Goal: Complete application form

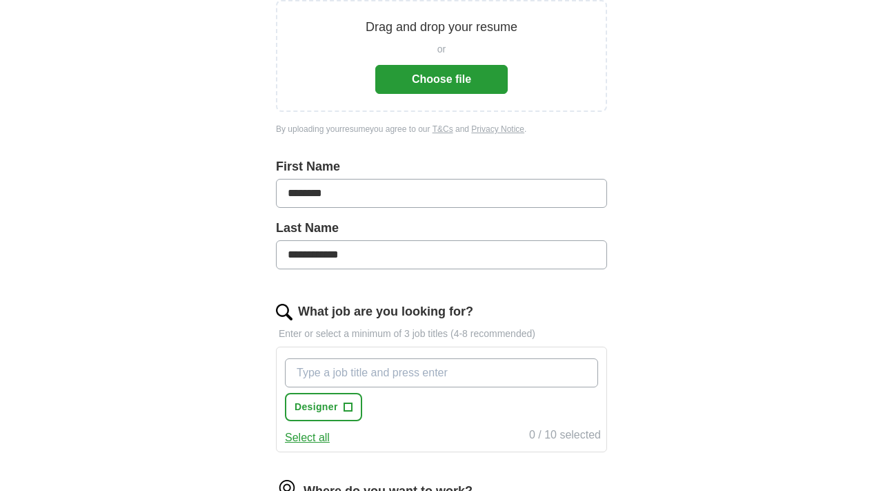
scroll to position [297, 0]
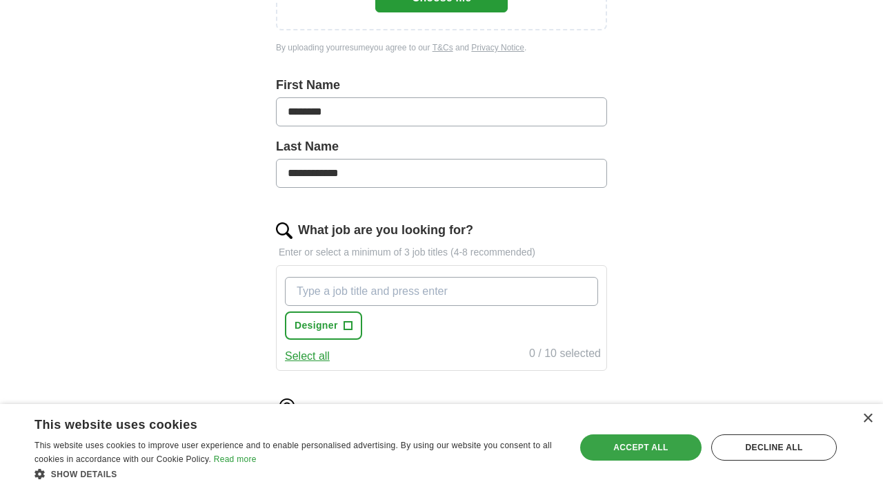
click at [629, 457] on div "Accept all" at bounding box center [640, 447] width 121 height 26
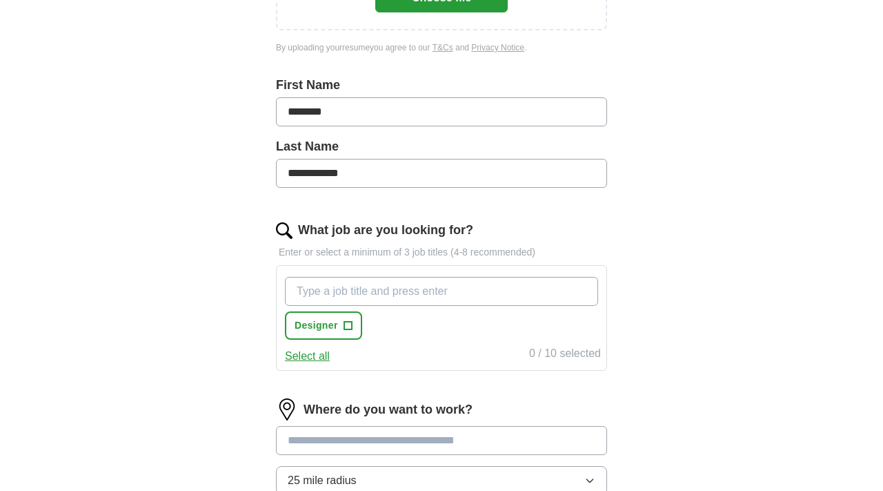
click at [427, 284] on input "What job are you looking for?" at bounding box center [441, 291] width 313 height 29
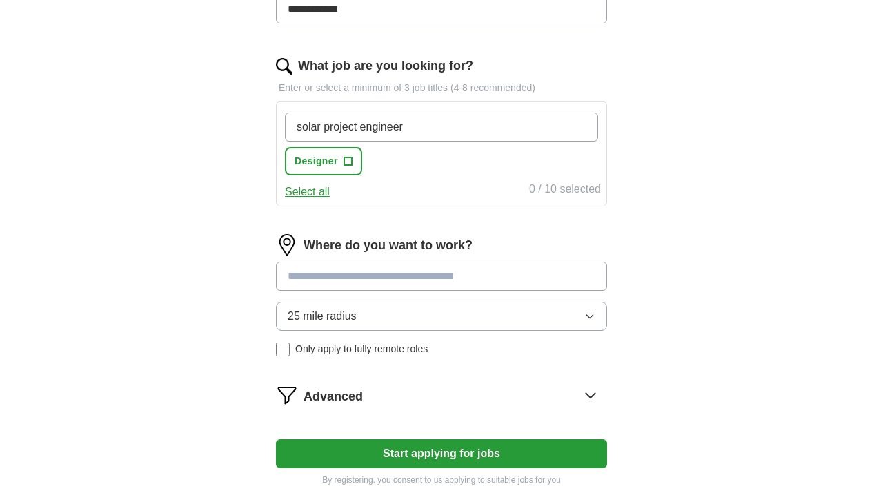
scroll to position [472, 0]
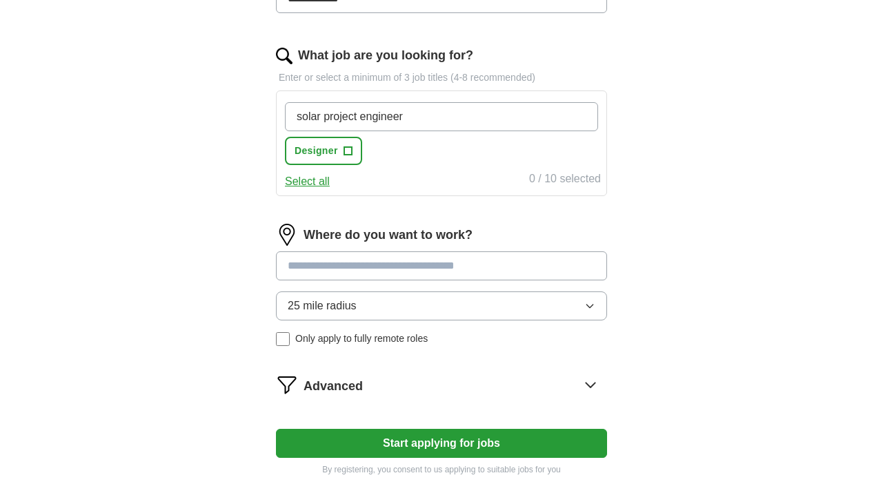
type input "solar project engineer"
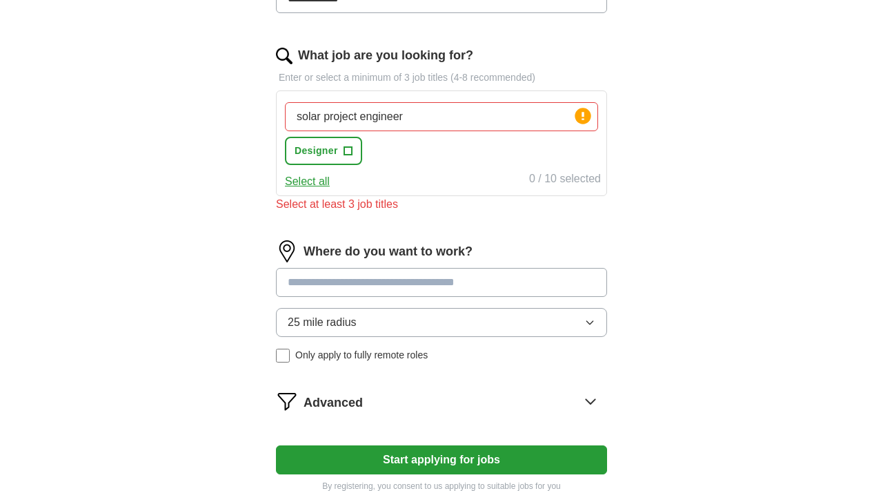
click at [413, 268] on input at bounding box center [441, 282] width 331 height 29
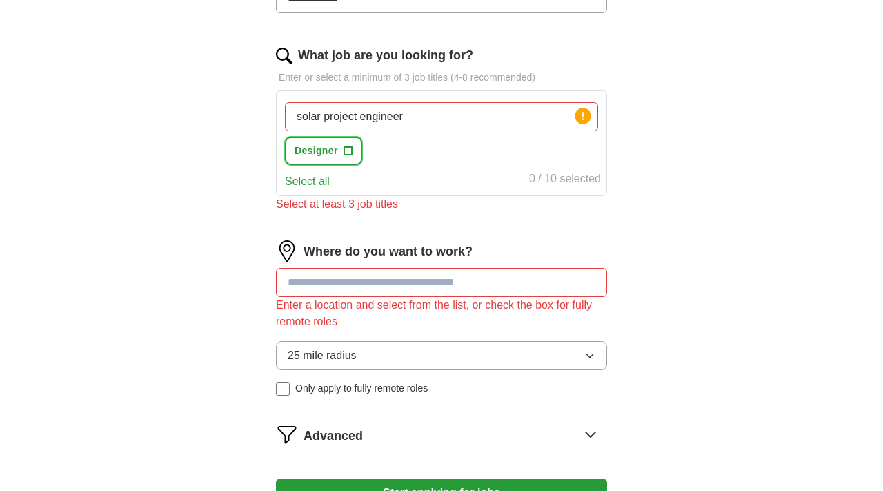
click at [358, 153] on button "Designer +" at bounding box center [323, 151] width 77 height 28
click at [0, 0] on span "×" at bounding box center [0, 0] width 0 height 0
click at [317, 184] on button "Select all" at bounding box center [307, 181] width 45 height 17
click at [0, 0] on span "×" at bounding box center [0, 0] width 0 height 0
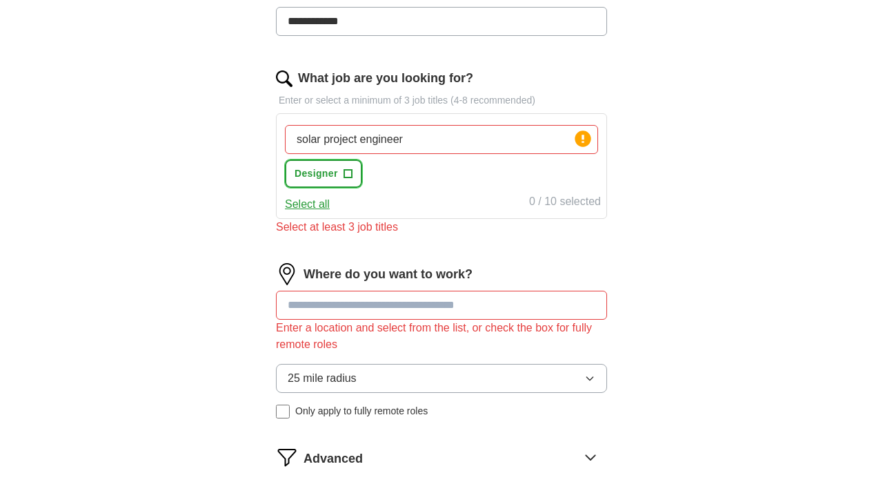
scroll to position [442, 0]
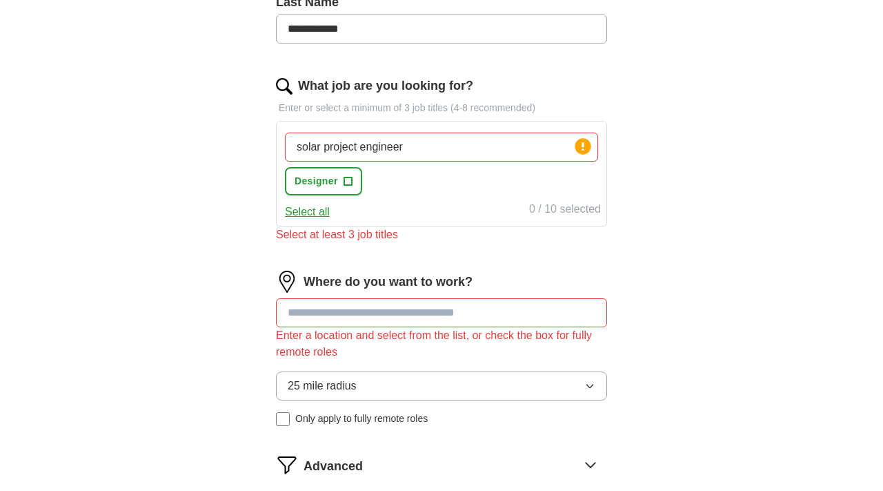
click at [448, 315] on input at bounding box center [441, 312] width 331 height 29
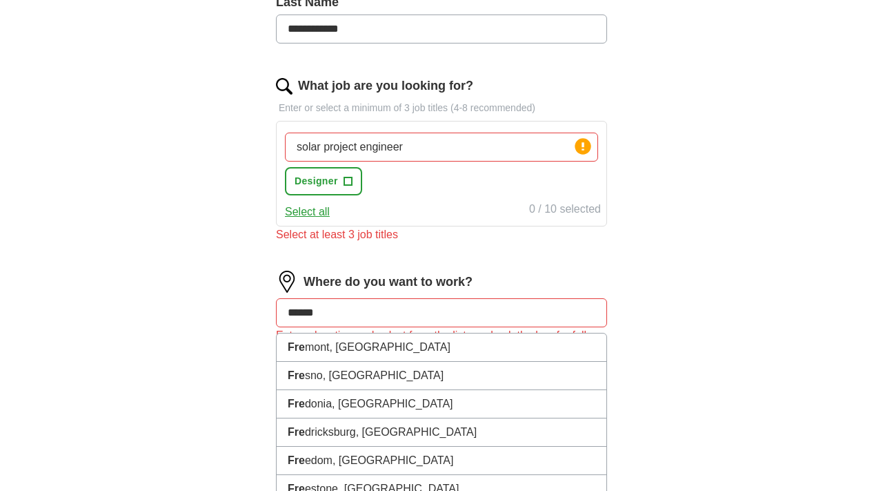
type input "*******"
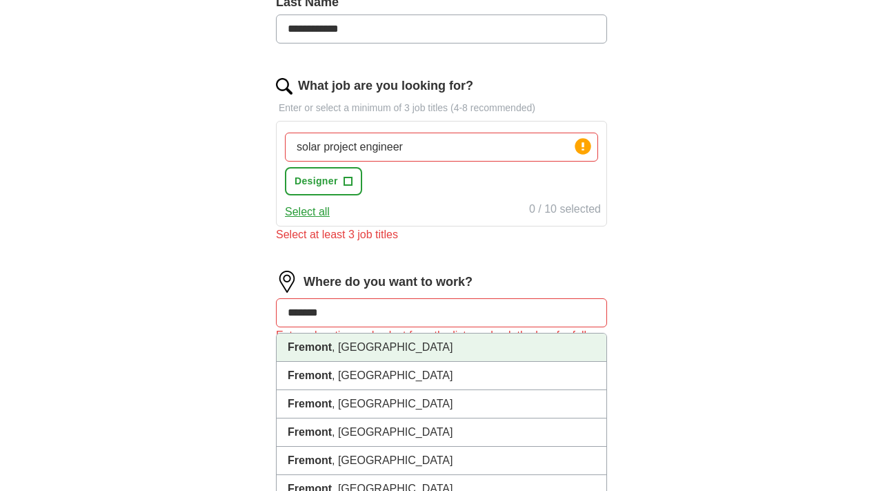
click at [443, 349] on li "[GEOGRAPHIC_DATA] , [GEOGRAPHIC_DATA]" at bounding box center [442, 347] width 330 height 28
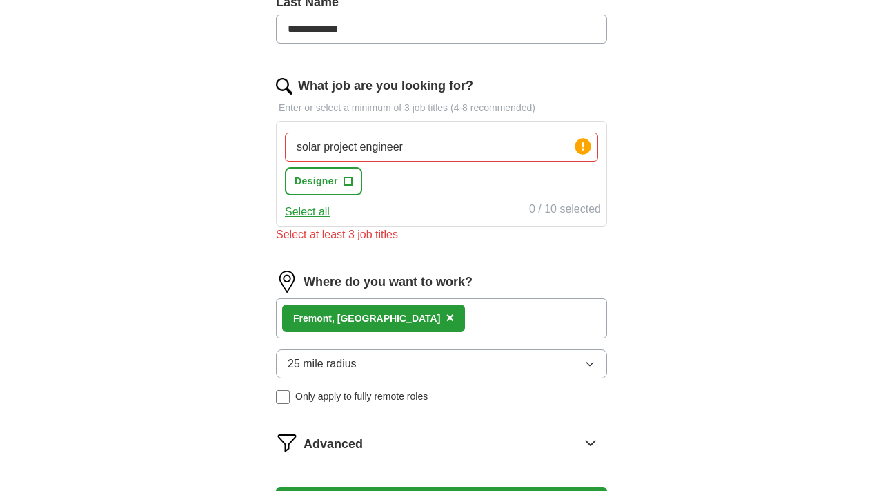
click at [593, 357] on button "25 mile radius" at bounding box center [441, 363] width 331 height 29
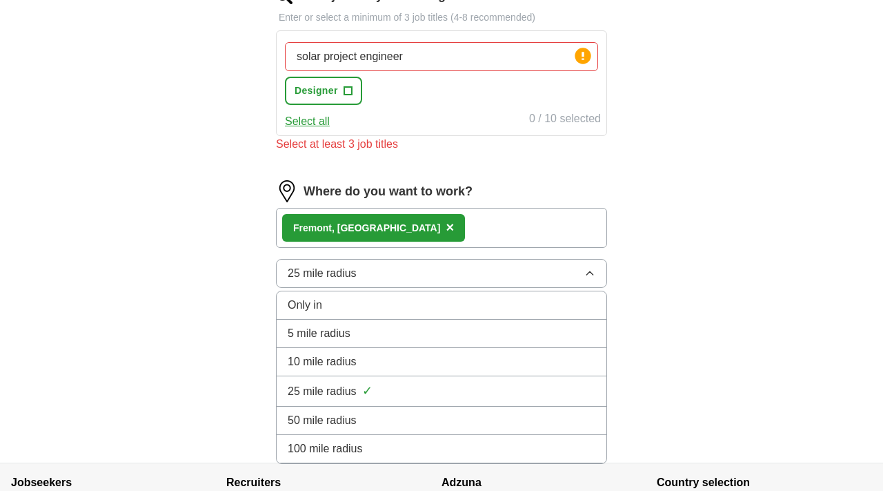
scroll to position [533, 0]
click at [552, 417] on div "50 mile radius" at bounding box center [442, 419] width 308 height 17
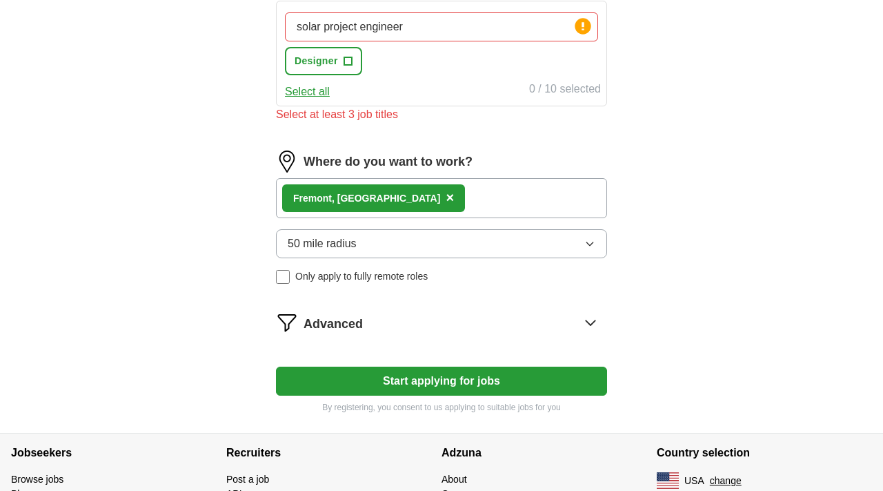
scroll to position [578, 0]
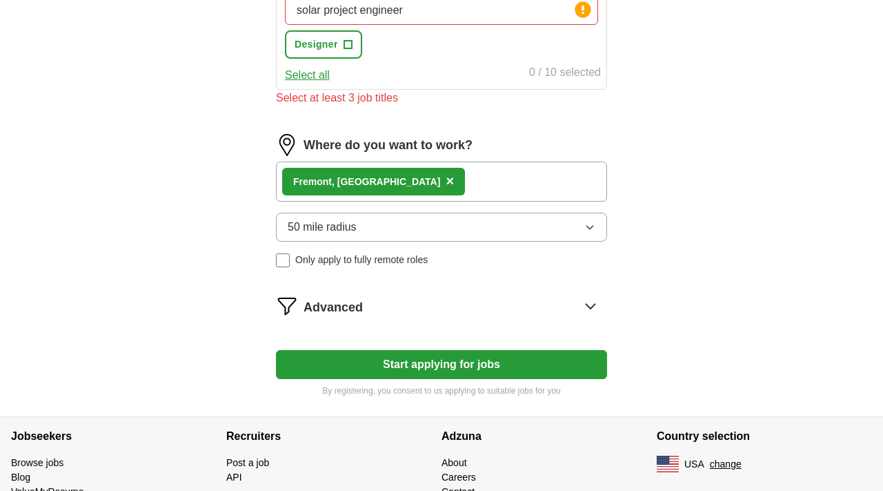
click at [484, 373] on button "Start applying for jobs" at bounding box center [441, 364] width 331 height 29
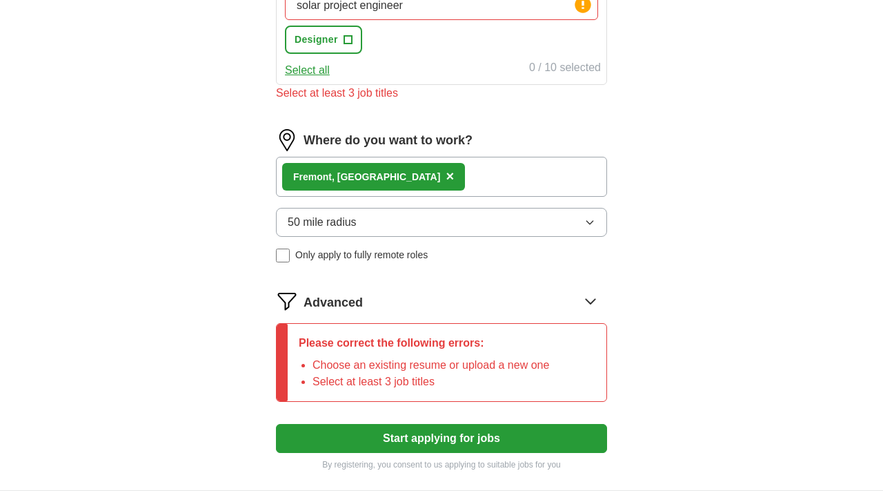
scroll to position [602, 0]
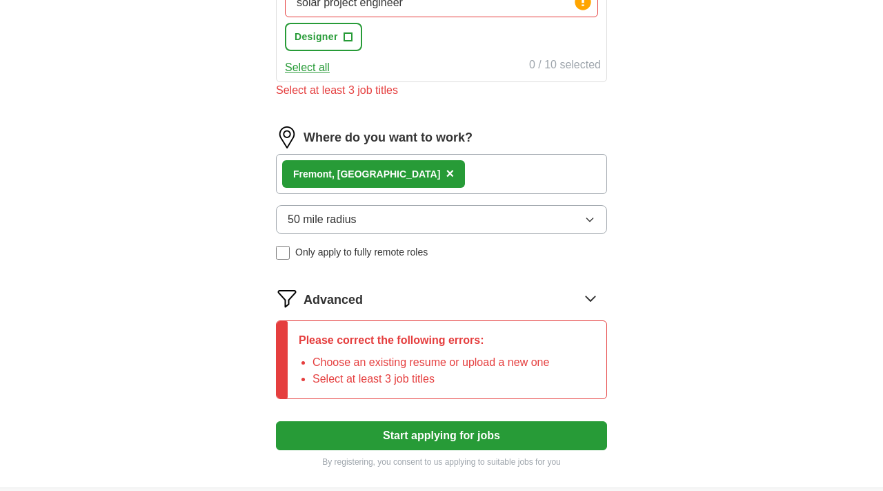
click at [440, 290] on div "Advanced" at bounding box center [456, 298] width 304 height 22
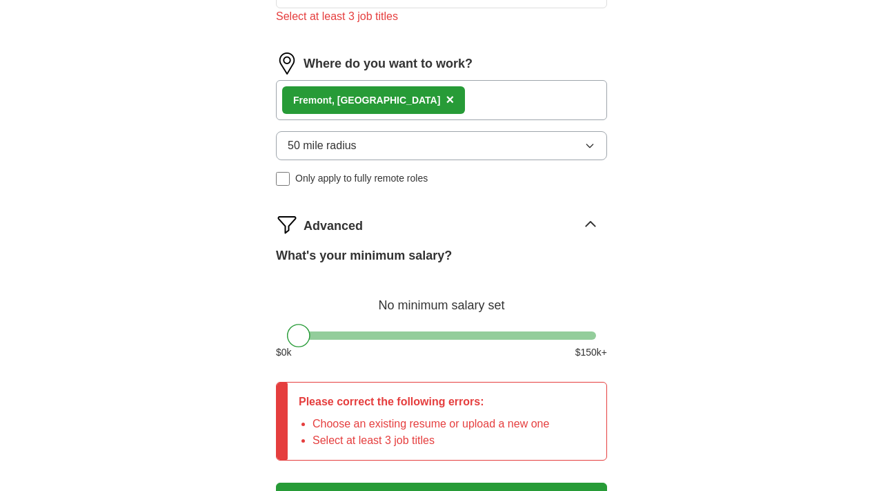
scroll to position [735, 0]
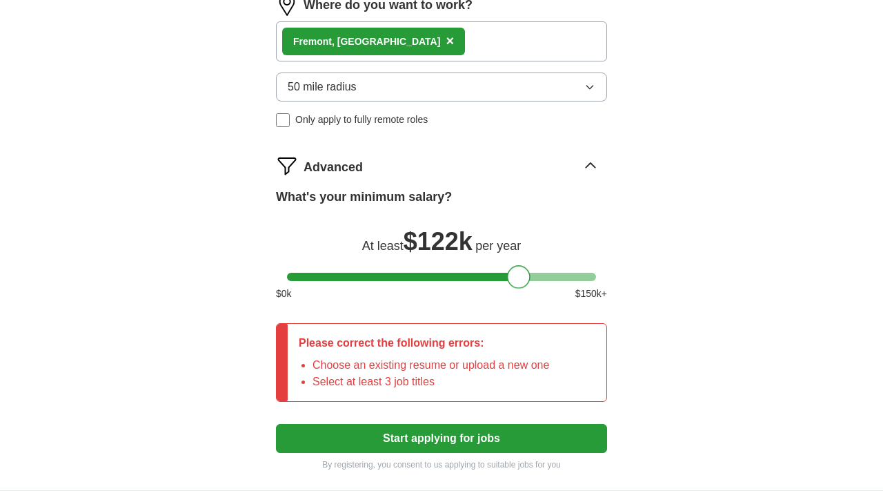
drag, startPoint x: 301, startPoint y: 270, endPoint x: 522, endPoint y: 320, distance: 226.4
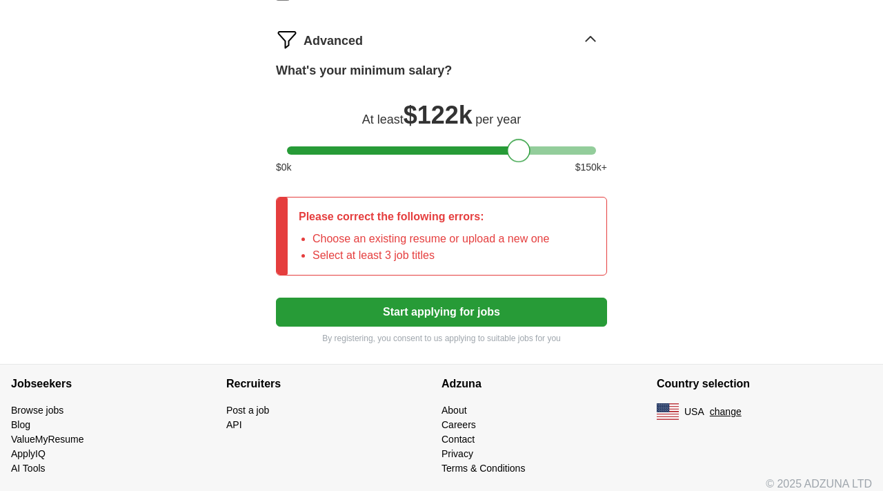
scroll to position [862, 0]
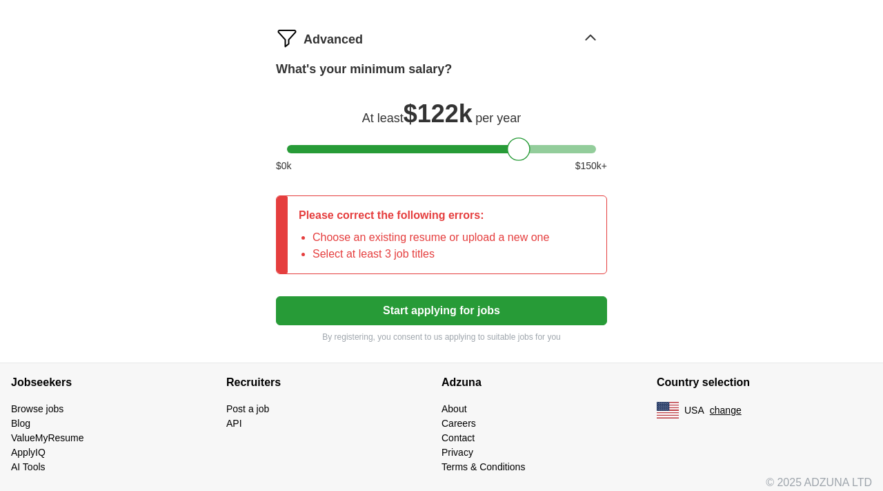
click at [522, 320] on button "Start applying for jobs" at bounding box center [441, 310] width 331 height 29
click at [522, 311] on button "Start applying for jobs" at bounding box center [441, 310] width 331 height 29
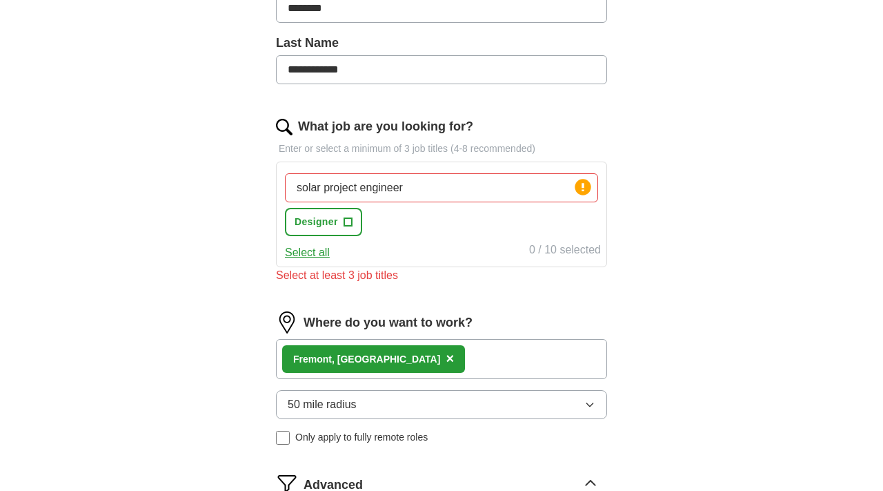
scroll to position [405, 0]
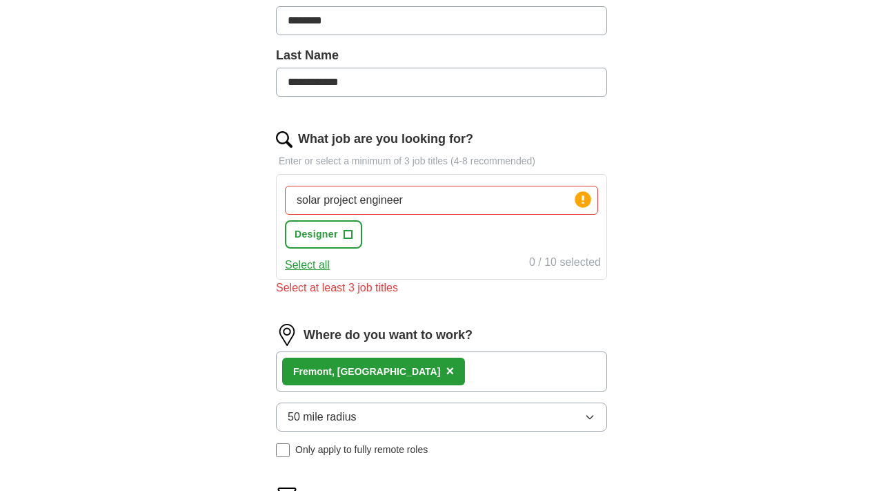
click at [560, 267] on div "0 / 10 selected" at bounding box center [565, 263] width 72 height 19
click at [313, 270] on button "Select all" at bounding box center [307, 265] width 45 height 17
click at [546, 209] on input "solar project engineer" at bounding box center [441, 200] width 313 height 29
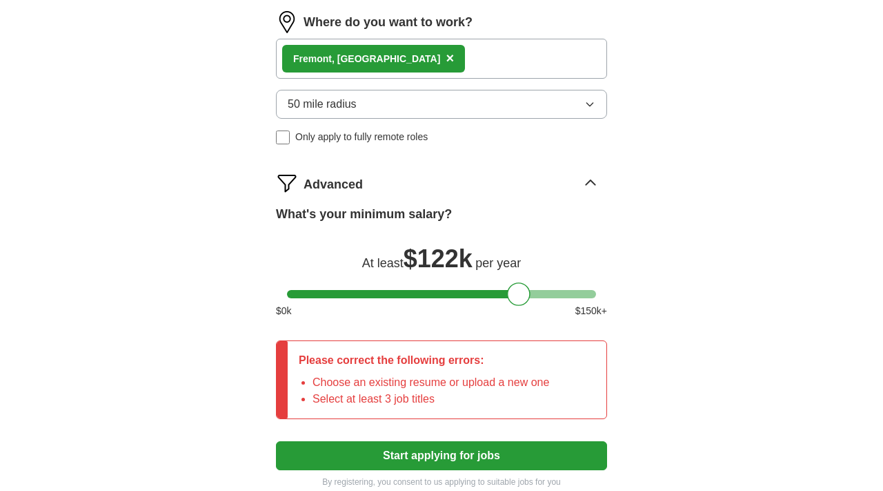
scroll to position [873, 0]
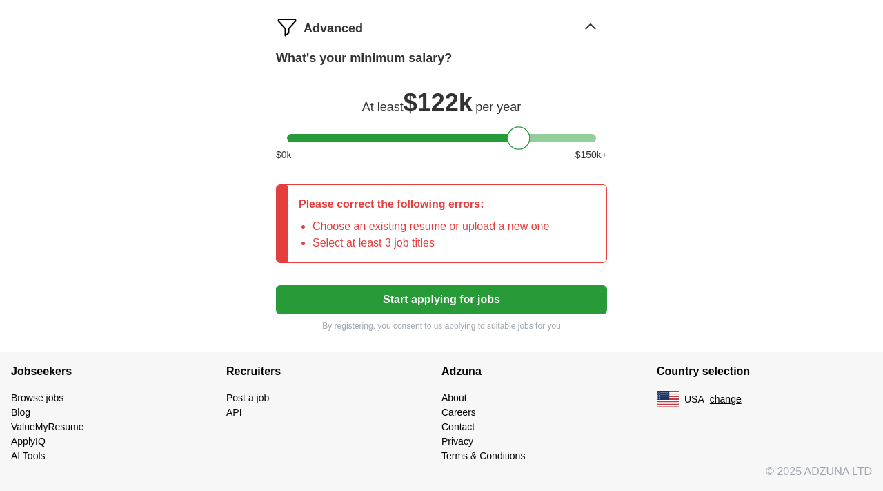
click at [455, 295] on button "Start applying for jobs" at bounding box center [441, 299] width 331 height 29
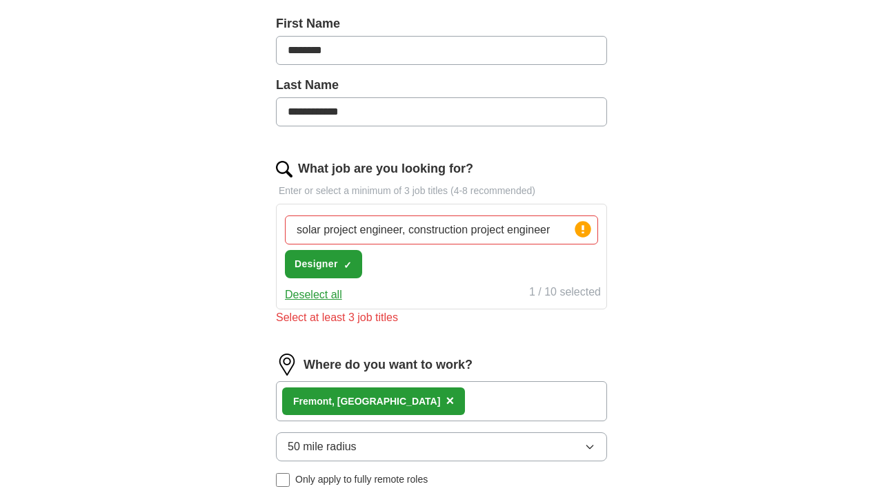
scroll to position [376, 0]
click at [333, 295] on button "Deselect all" at bounding box center [313, 294] width 57 height 17
click at [559, 288] on div "0 / 10 selected" at bounding box center [565, 292] width 72 height 19
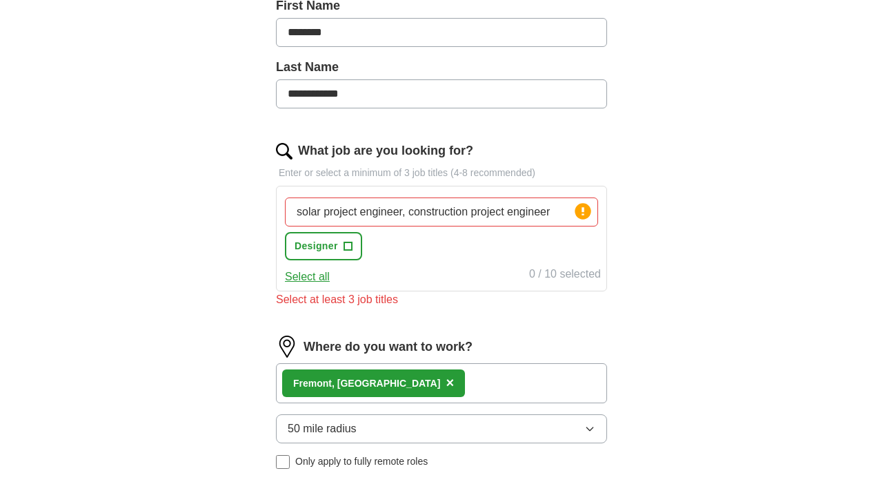
scroll to position [395, 0]
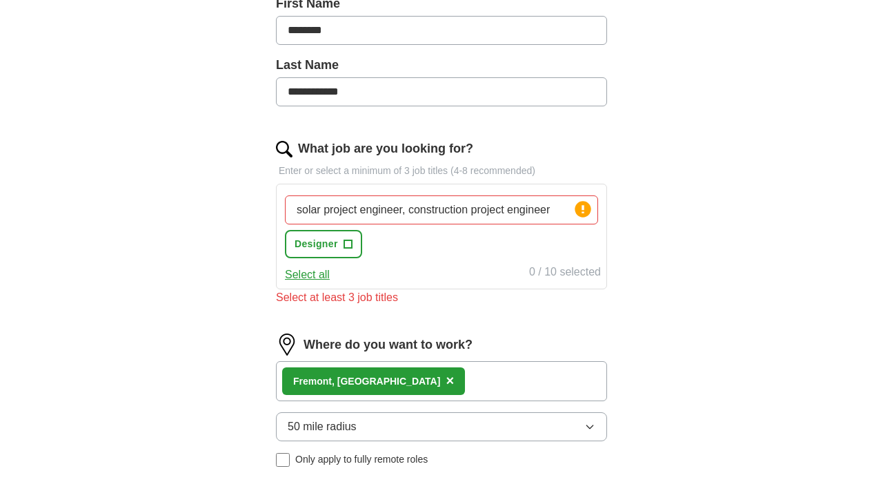
click at [387, 250] on div "solar project engineer, construction project engineer Press return to add title…" at bounding box center [441, 227] width 319 height 74
click at [557, 201] on input "solar project engineer, construction project engineer" at bounding box center [441, 209] width 313 height 29
click at [558, 215] on input "solar project engineer, construction project engineer" at bounding box center [441, 209] width 313 height 29
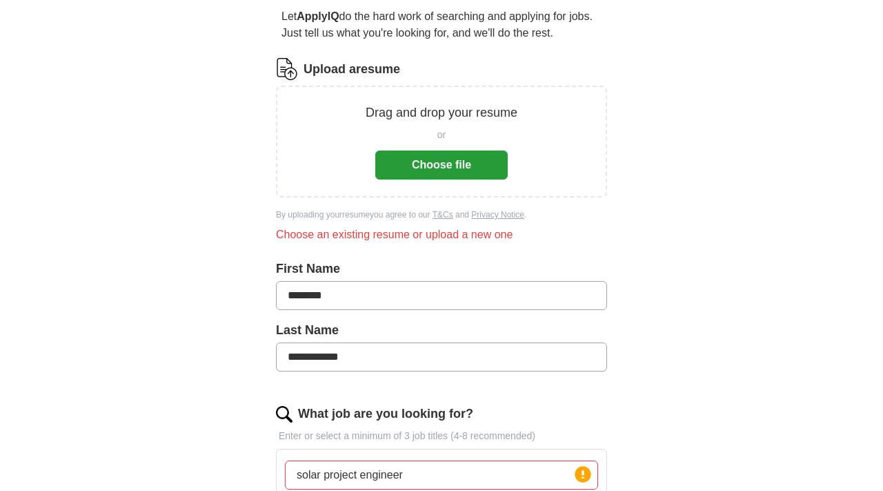
scroll to position [110, 0]
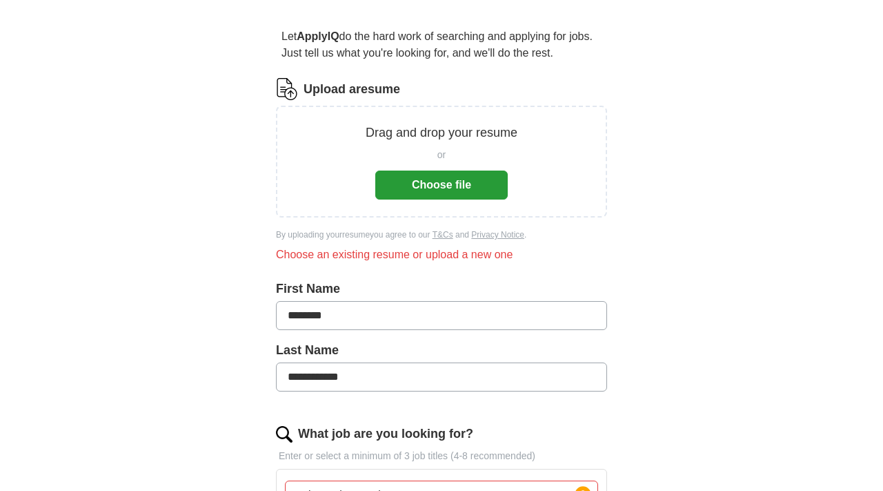
type input "solar project engineer"
click at [462, 192] on button "Choose file" at bounding box center [441, 184] width 132 height 29
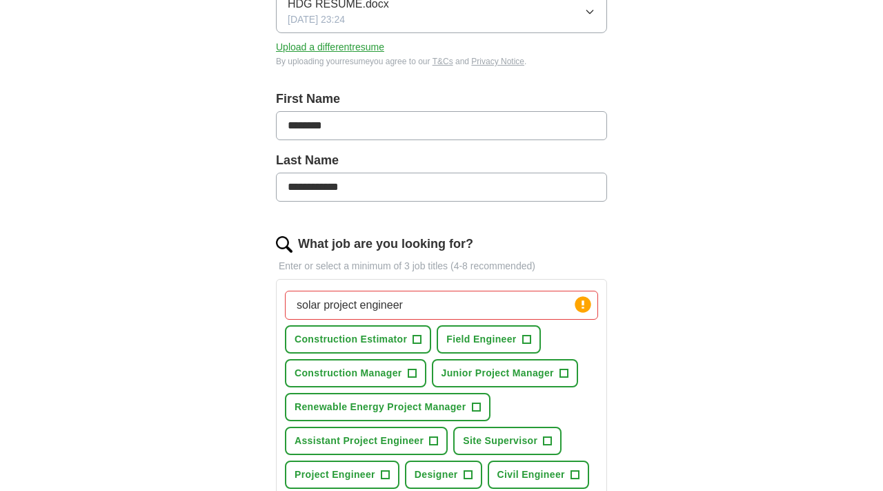
scroll to position [234, 0]
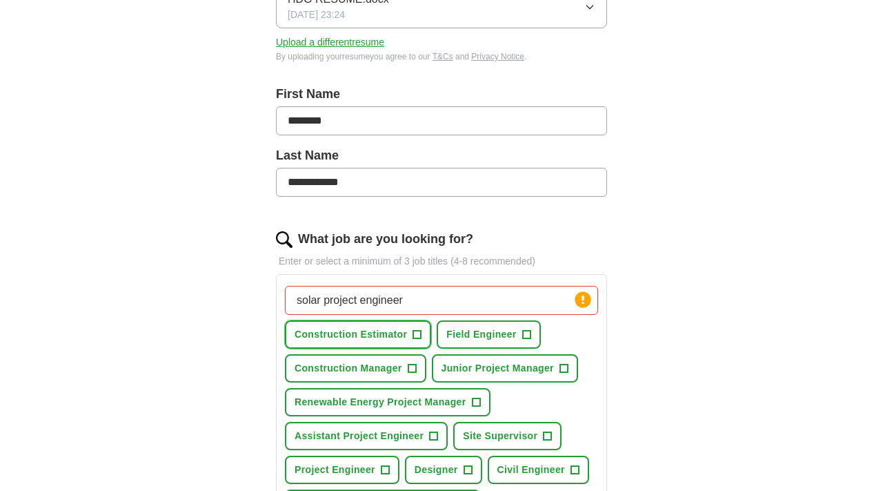
click at [415, 337] on span "+" at bounding box center [417, 334] width 8 height 11
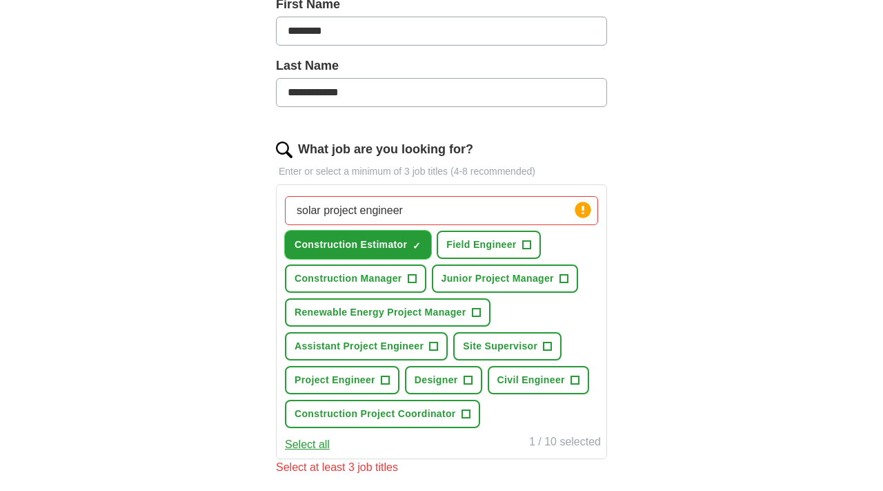
scroll to position [325, 0]
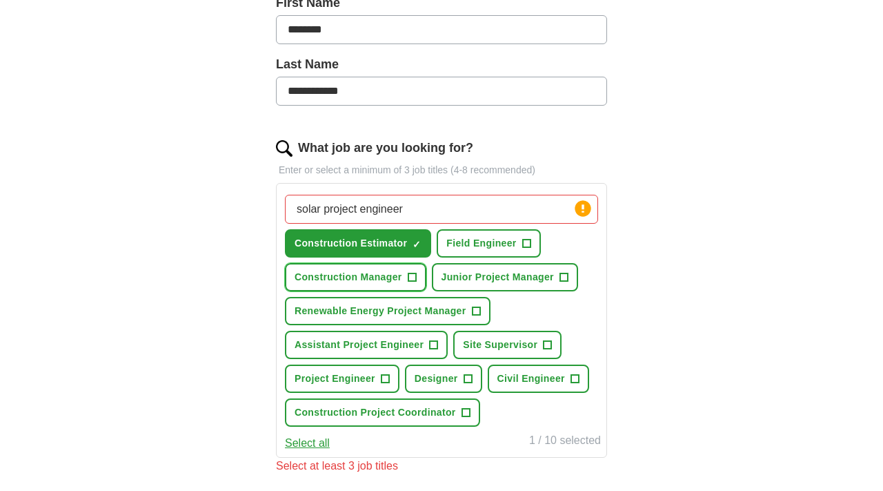
click at [417, 280] on button "Construction Manager +" at bounding box center [355, 277] width 141 height 28
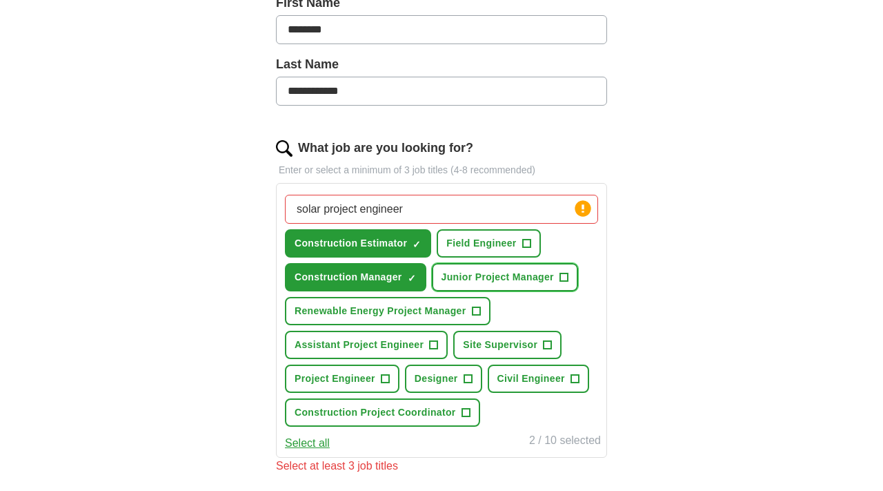
click at [497, 278] on span "Junior Project Manager" at bounding box center [498, 277] width 112 height 14
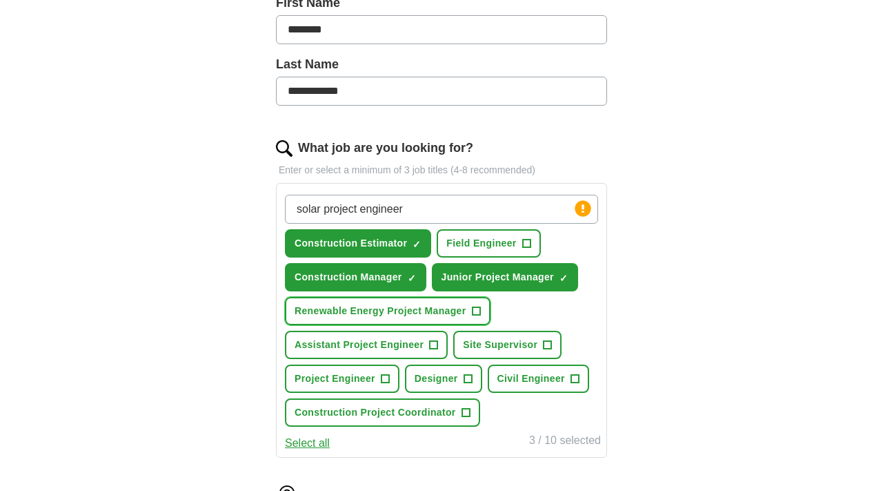
click at [413, 311] on span "Renewable Energy Project Manager" at bounding box center [381, 311] width 172 height 14
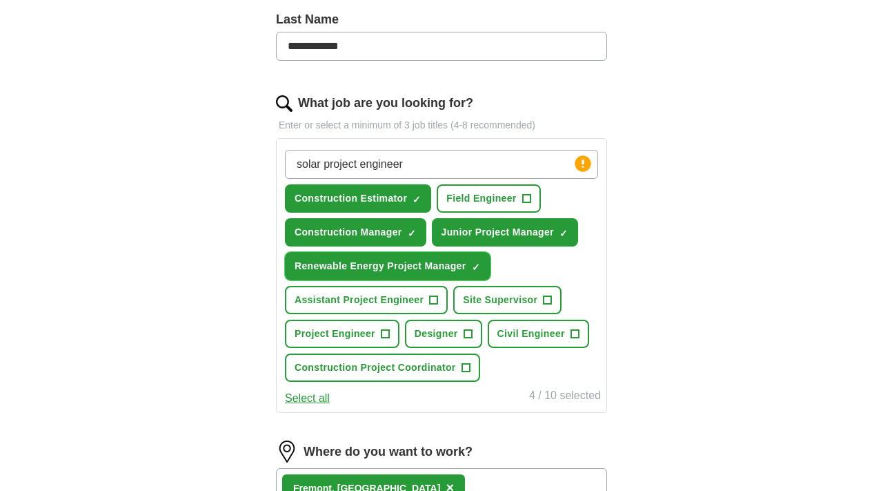
scroll to position [373, 0]
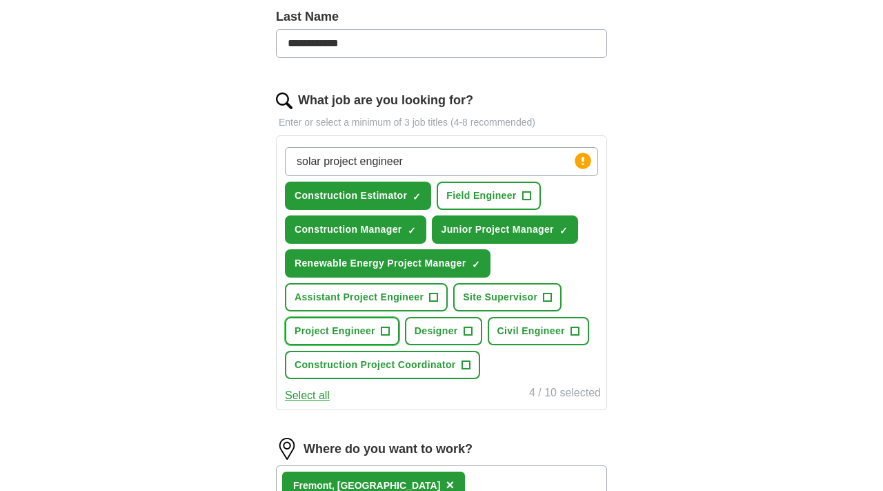
click at [386, 329] on span "+" at bounding box center [385, 331] width 8 height 11
click at [551, 298] on button "Site Supervisor +" at bounding box center [507, 297] width 108 height 28
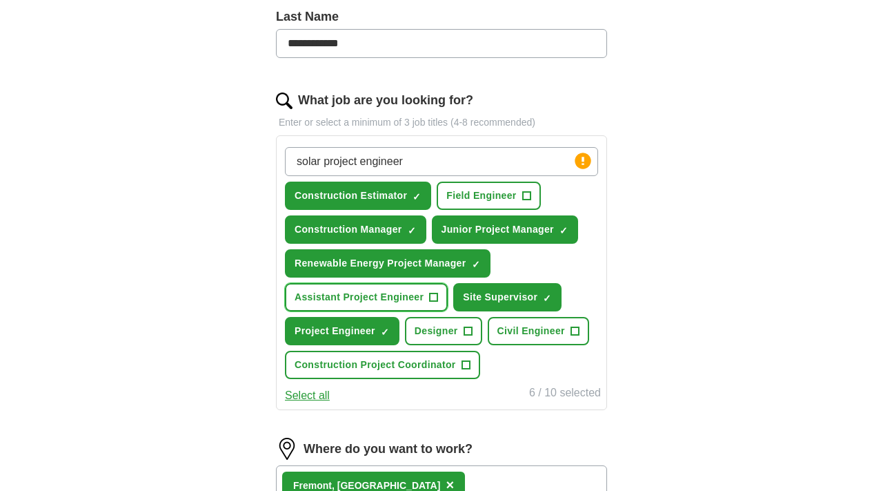
click at [424, 305] on button "Assistant Project Engineer +" at bounding box center [366, 297] width 163 height 28
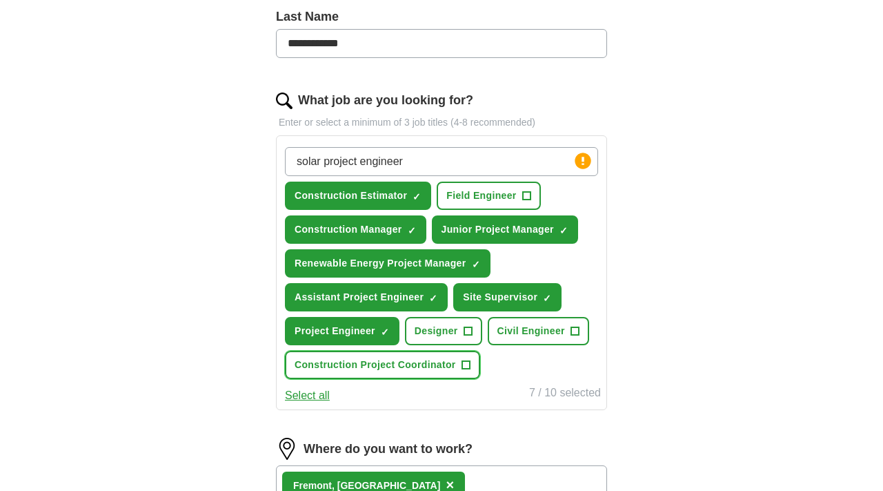
click at [447, 362] on span "Construction Project Coordinator" at bounding box center [375, 364] width 161 height 14
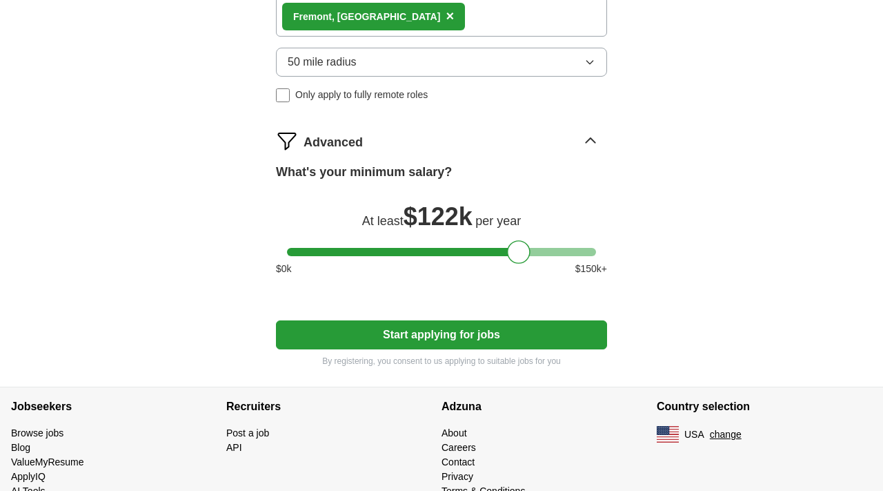
scroll to position [876, 0]
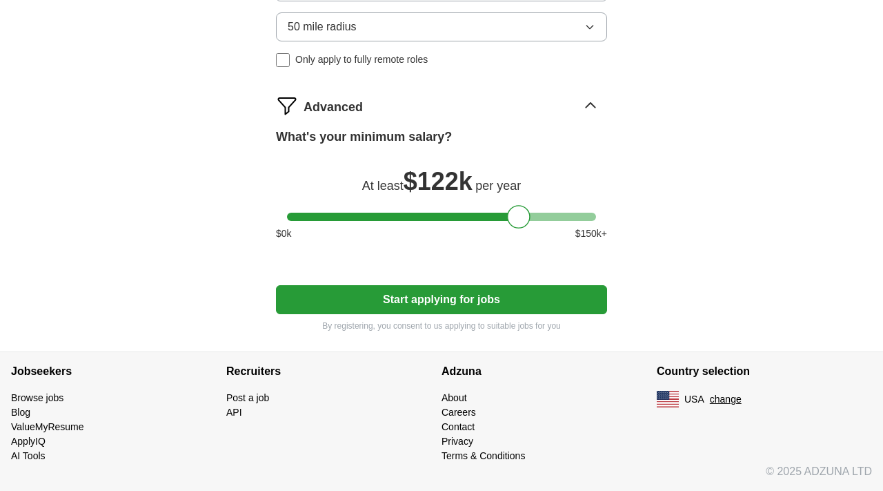
click at [470, 299] on button "Start applying for jobs" at bounding box center [441, 299] width 331 height 29
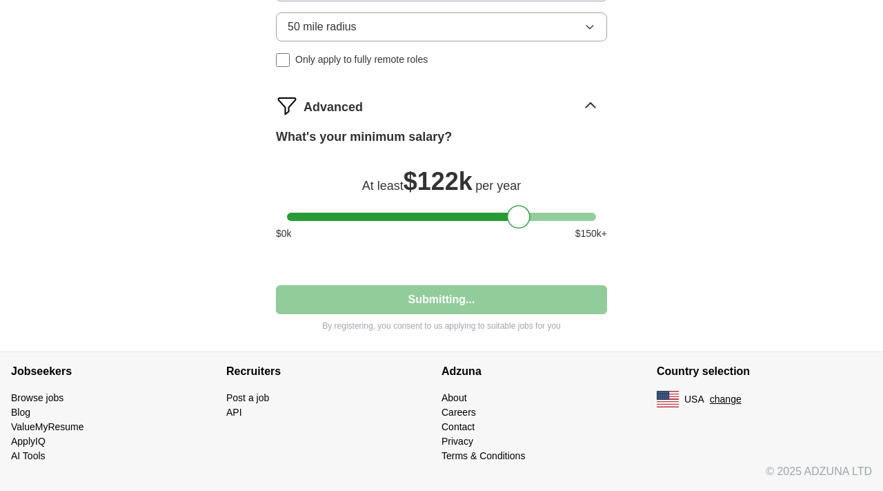
select select "**"
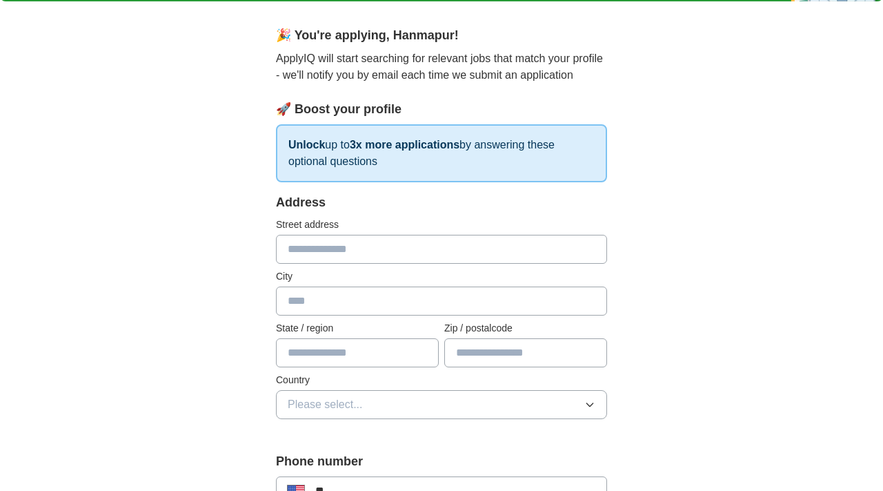
scroll to position [108, 0]
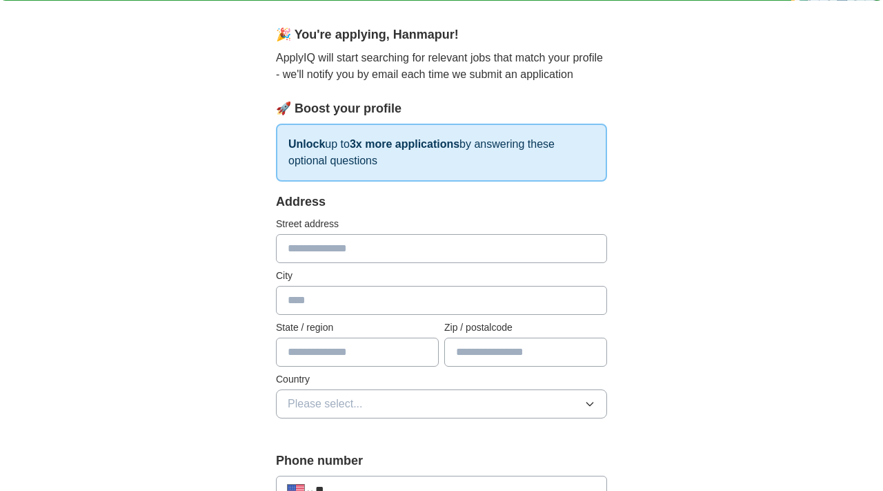
click at [455, 237] on input "text" at bounding box center [441, 248] width 331 height 29
type input "*"
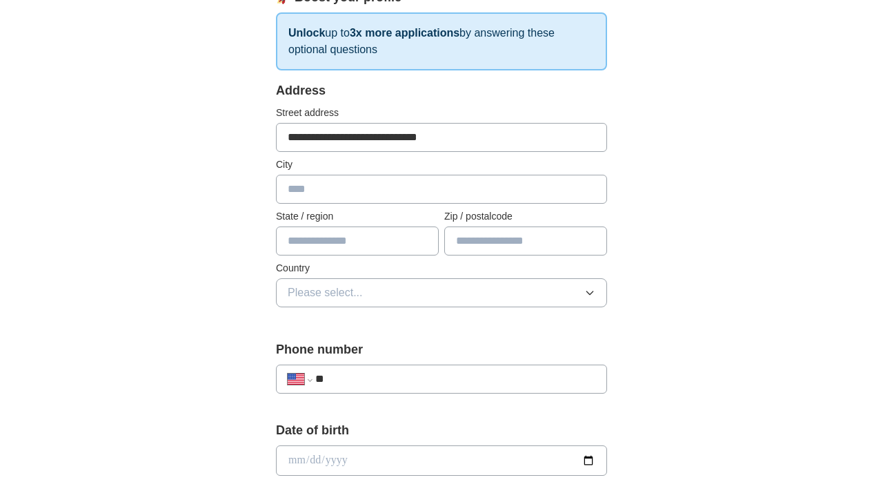
scroll to position [224, 0]
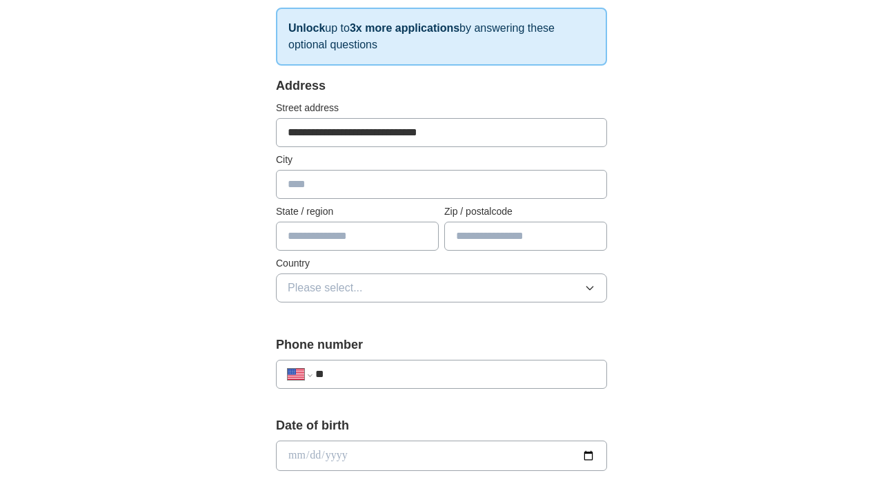
type input "**********"
click at [407, 192] on input "text" at bounding box center [441, 184] width 331 height 29
type input "*******"
click at [342, 225] on input "text" at bounding box center [357, 235] width 163 height 29
type input "**"
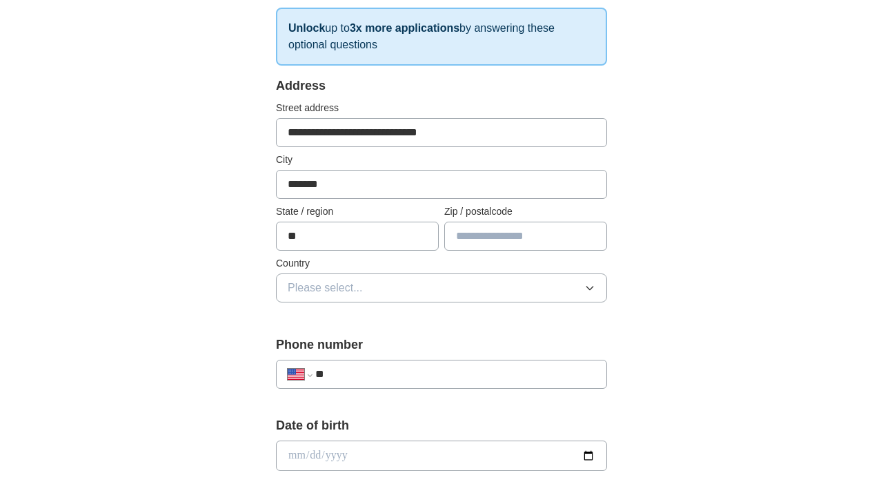
click at [502, 244] on input "text" at bounding box center [525, 235] width 163 height 29
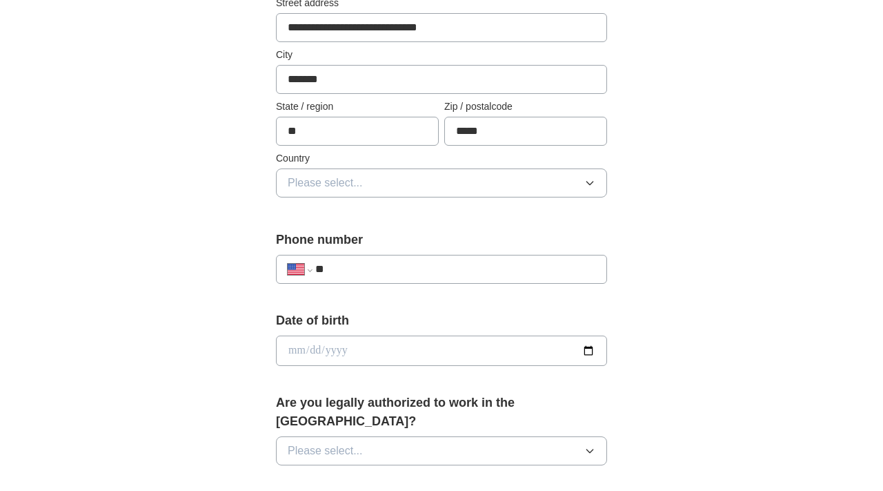
scroll to position [328, 0]
type input "*****"
click at [483, 182] on button "Please select..." at bounding box center [441, 183] width 331 height 29
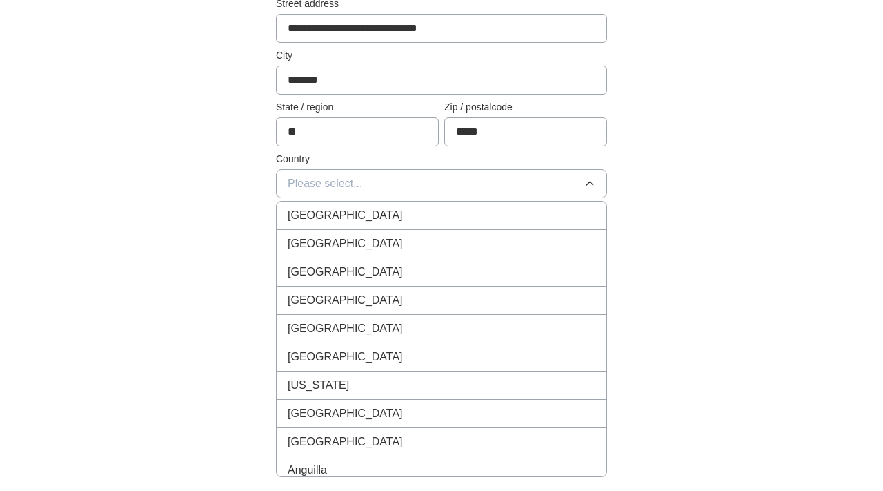
click at [453, 244] on div "[GEOGRAPHIC_DATA]" at bounding box center [442, 243] width 308 height 17
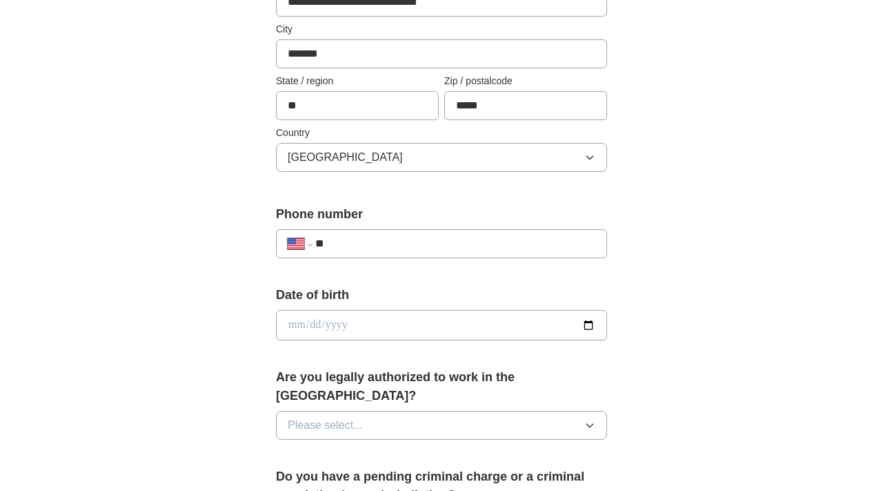
scroll to position [355, 0]
click at [453, 244] on input "**" at bounding box center [455, 242] width 280 height 17
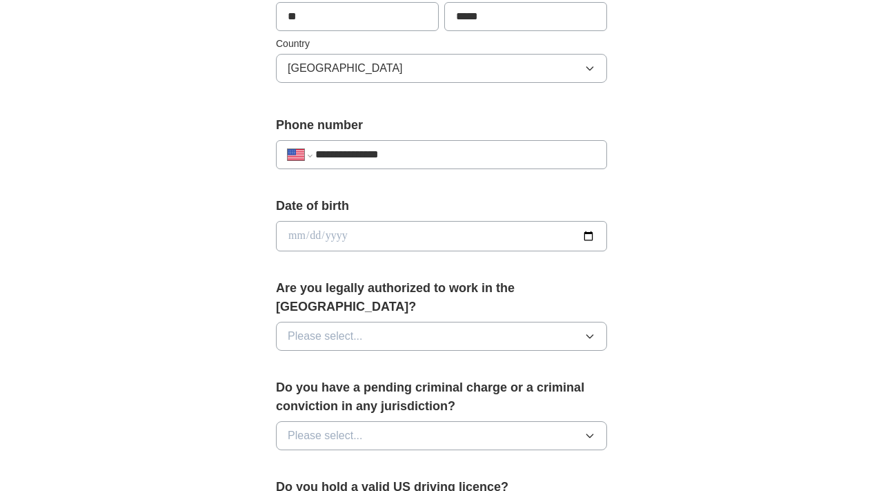
scroll to position [457, 0]
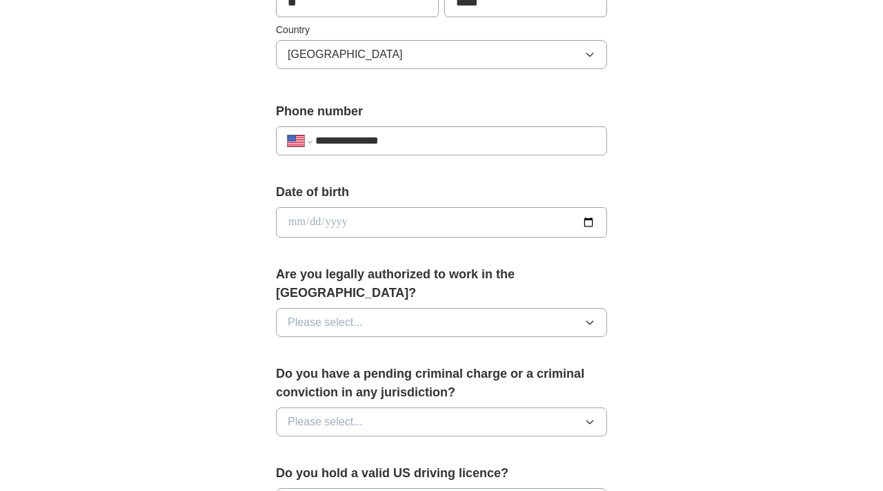
type input "**********"
click at [377, 220] on input "date" at bounding box center [441, 222] width 331 height 30
type input "**********"
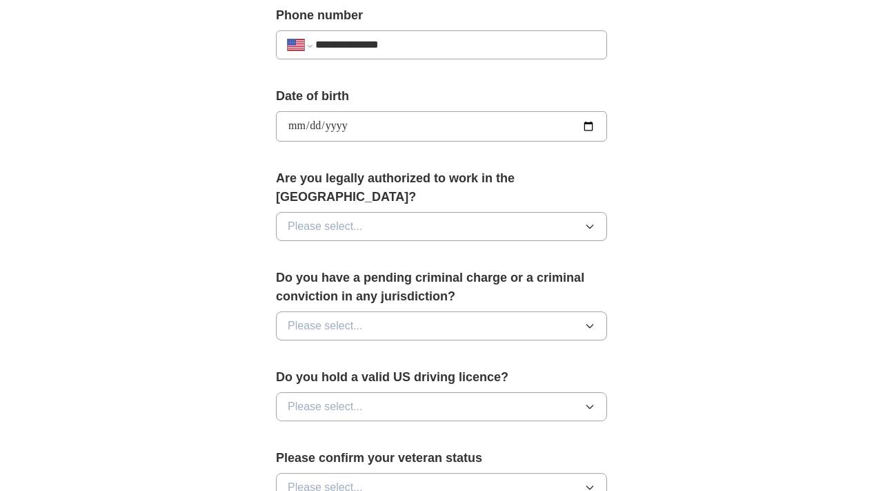
scroll to position [555, 0]
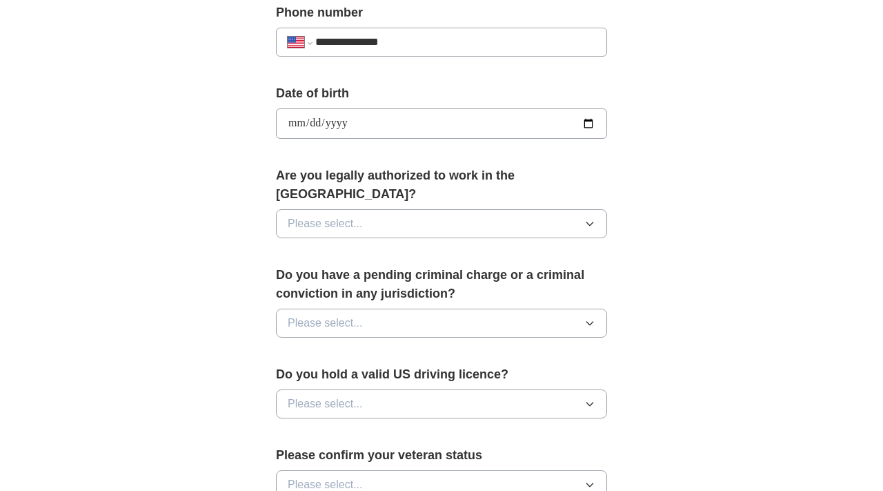
click at [388, 209] on button "Please select..." at bounding box center [441, 223] width 331 height 29
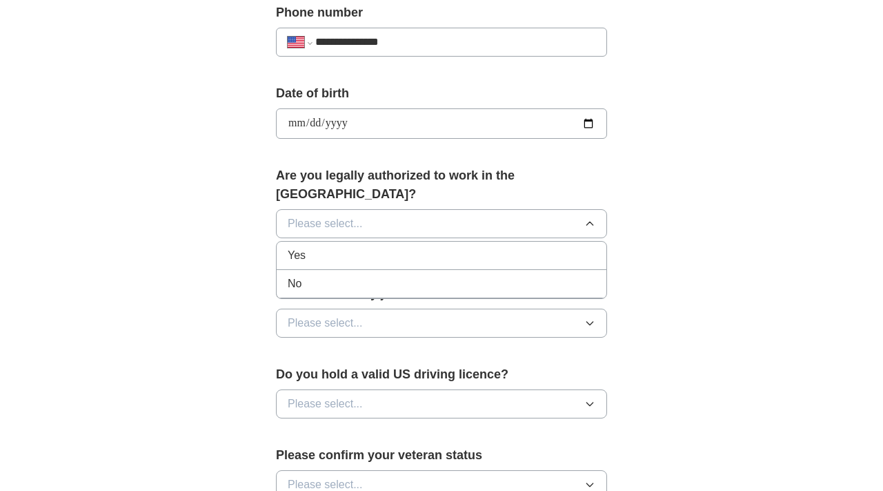
click at [386, 247] on div "Yes" at bounding box center [442, 255] width 308 height 17
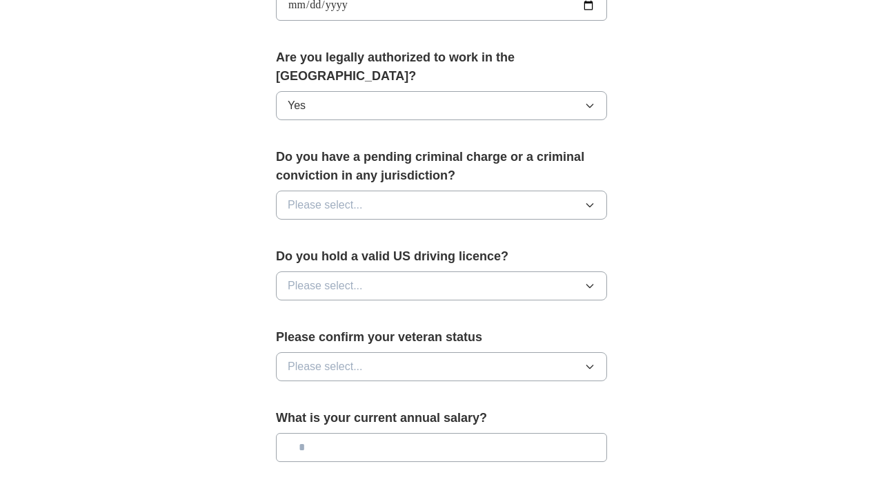
scroll to position [679, 0]
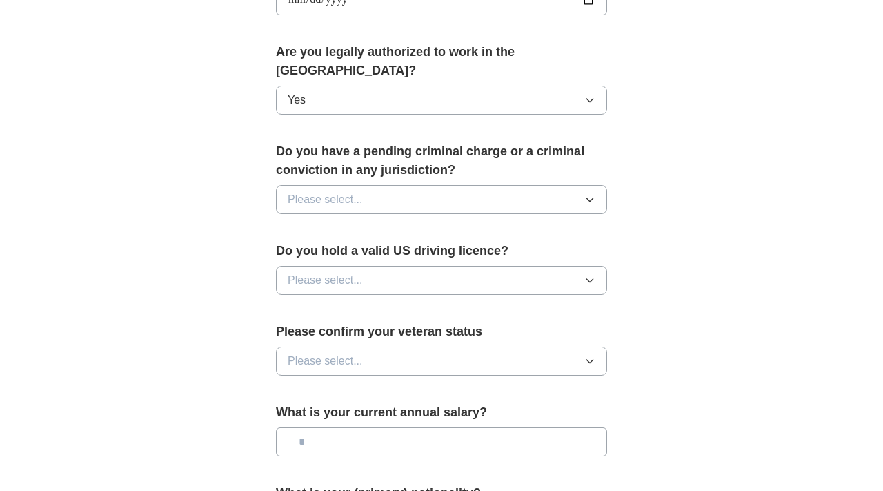
click at [408, 185] on button "Please select..." at bounding box center [441, 199] width 331 height 29
click at [386, 251] on div "No" at bounding box center [442, 259] width 308 height 17
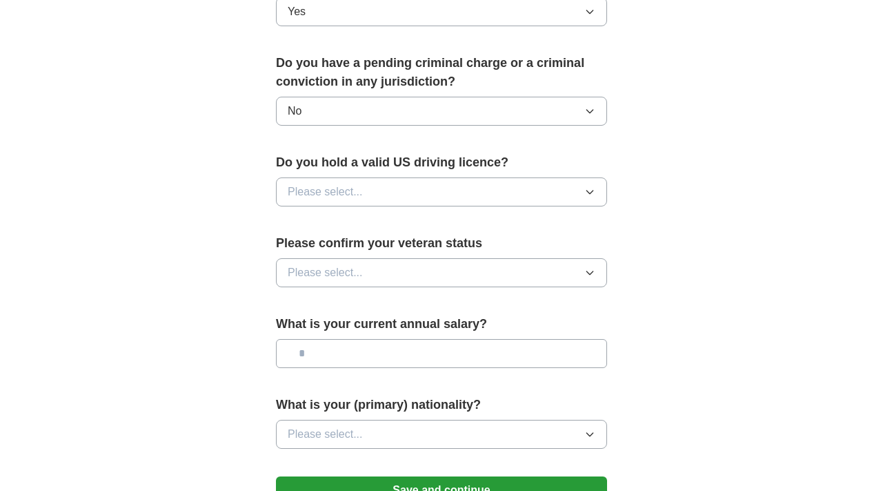
scroll to position [770, 0]
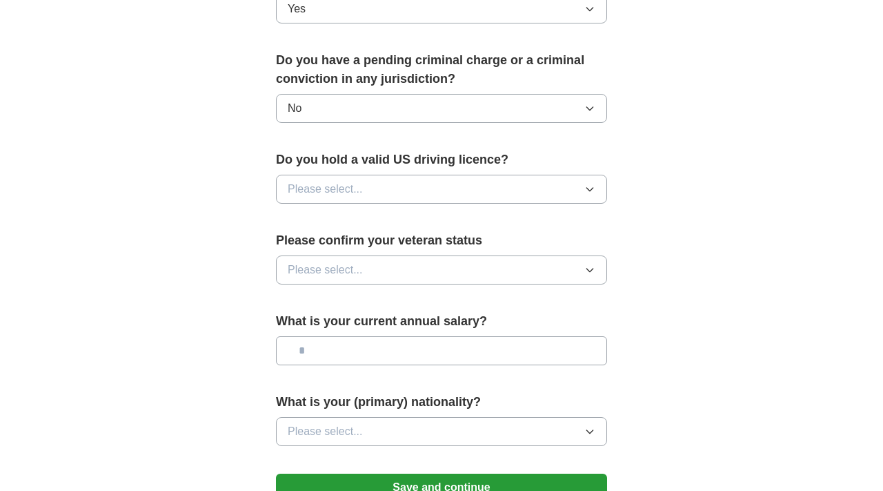
click at [417, 175] on button "Please select..." at bounding box center [441, 189] width 331 height 29
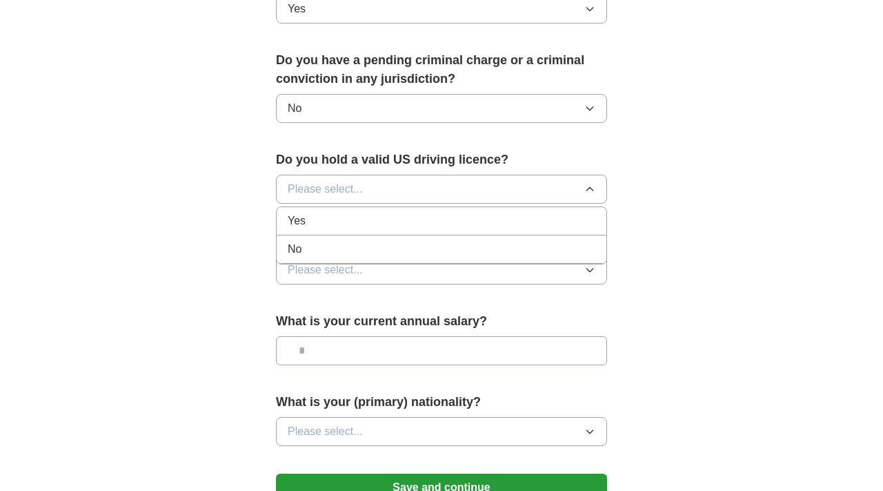
click at [404, 212] on div "Yes" at bounding box center [442, 220] width 308 height 17
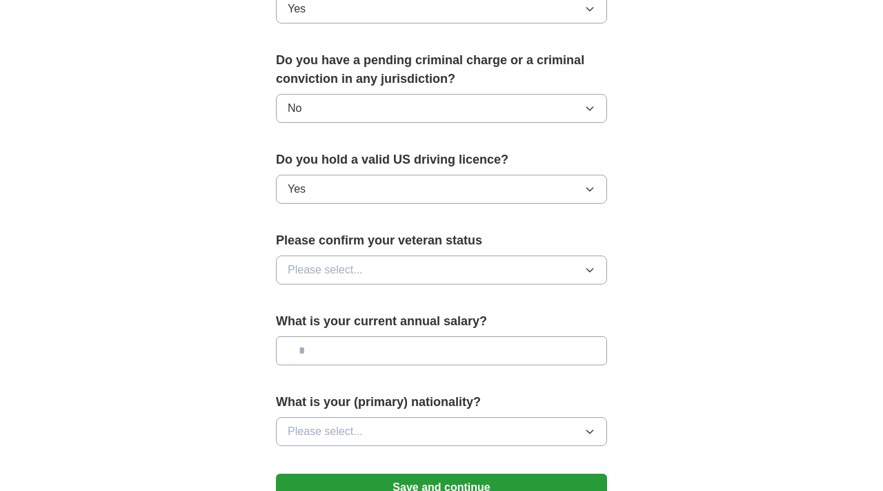
click at [417, 255] on button "Please select..." at bounding box center [441, 269] width 331 height 29
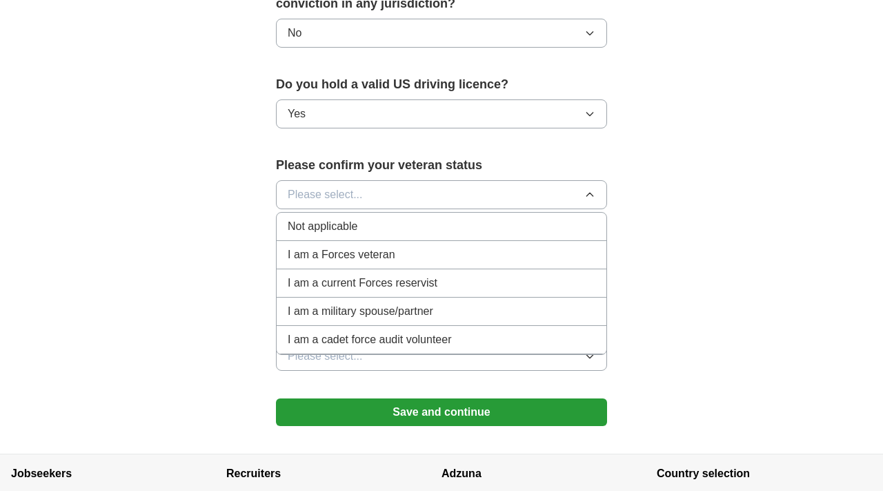
scroll to position [844, 0]
click at [417, 219] on div "Not applicable" at bounding box center [442, 227] width 308 height 17
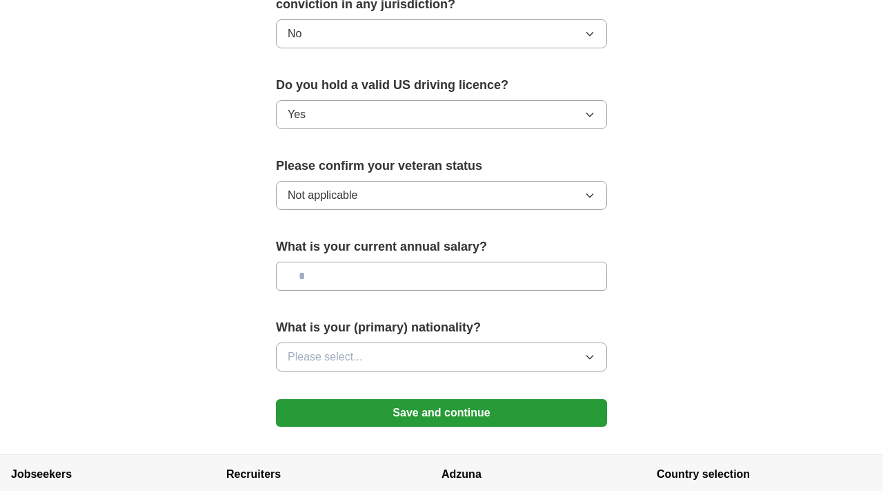
click at [467, 261] on input "text" at bounding box center [441, 275] width 331 height 29
click at [471, 342] on button "Please select..." at bounding box center [441, 356] width 331 height 29
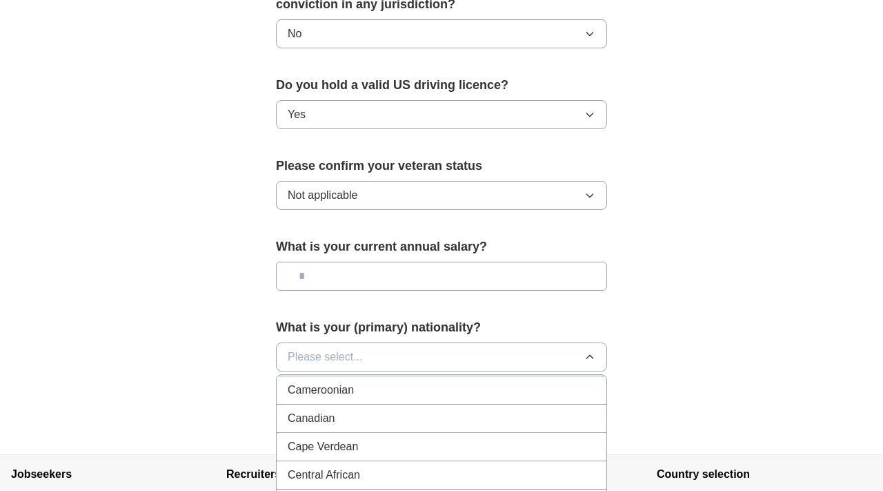
scroll to position [934, 0]
click at [435, 342] on button "Please select..." at bounding box center [441, 356] width 331 height 29
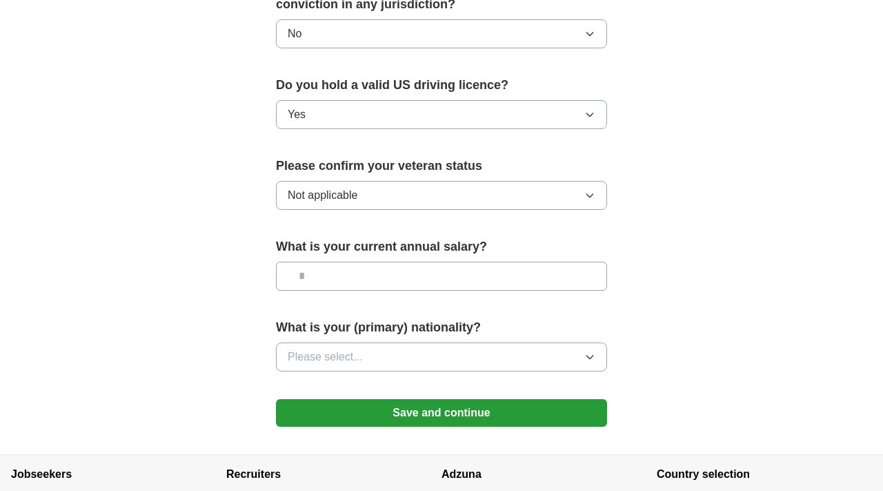
click at [435, 342] on button "Please select..." at bounding box center [441, 356] width 331 height 29
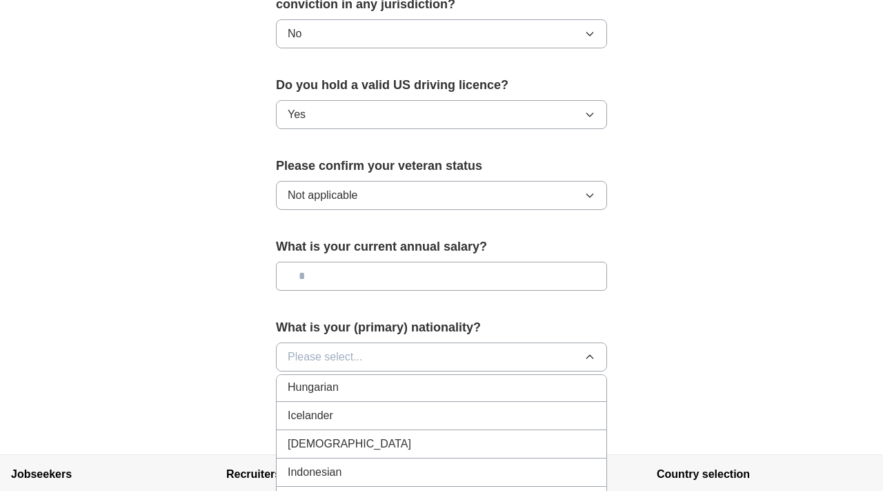
scroll to position [2199, 0]
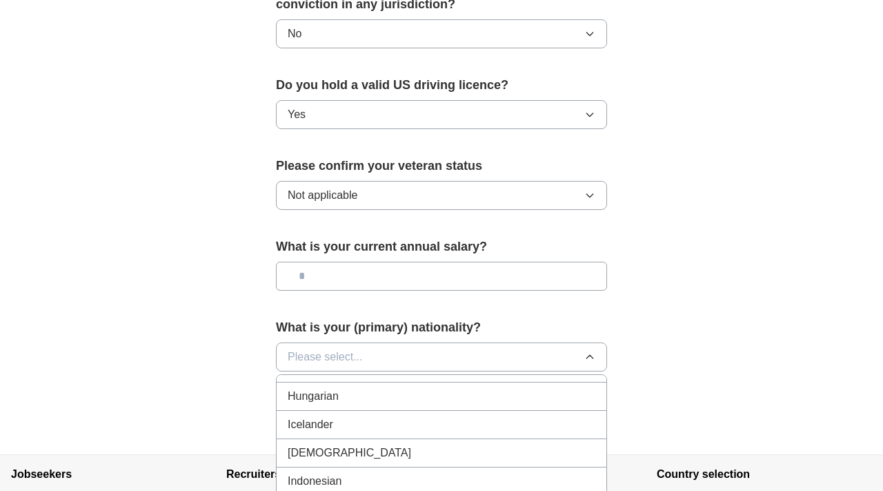
click at [445, 444] on div "[DEMOGRAPHIC_DATA]" at bounding box center [442, 452] width 308 height 17
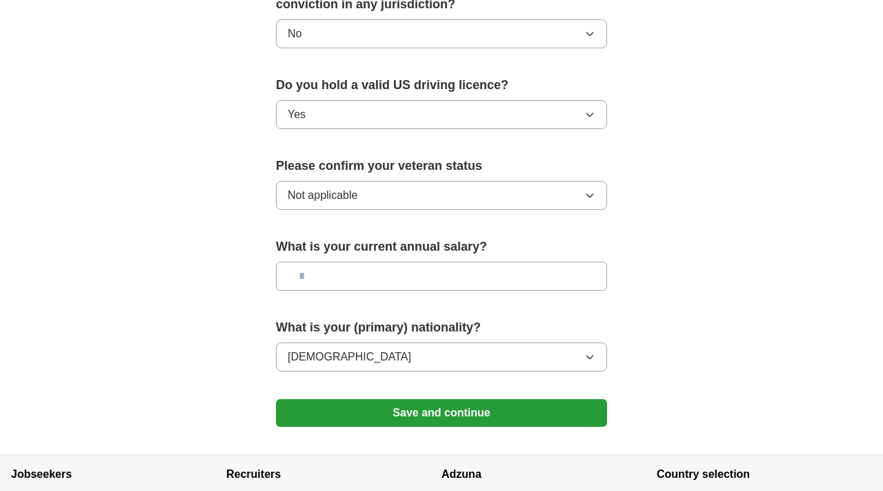
click at [504, 261] on input "text" at bounding box center [441, 275] width 331 height 29
click at [514, 261] on input "*******" at bounding box center [441, 275] width 331 height 29
type input "**"
type input "*******"
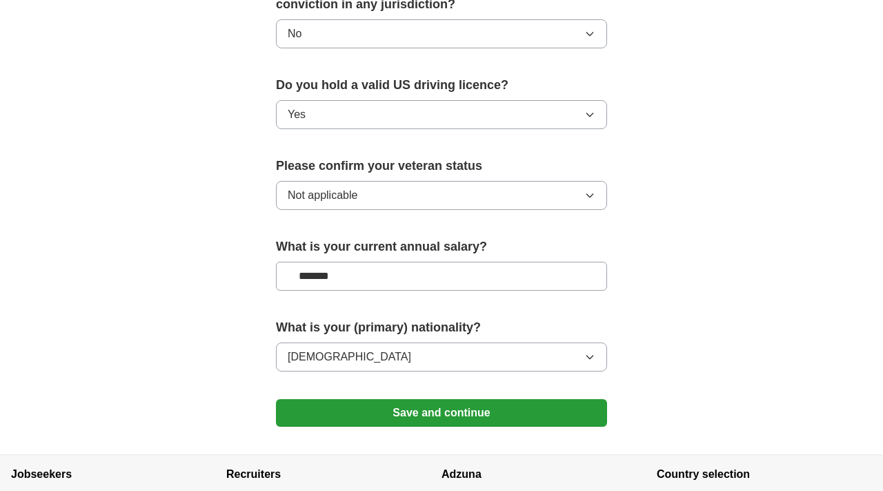
click at [517, 399] on button "Save and continue" at bounding box center [441, 413] width 331 height 28
